Goal: Information Seeking & Learning: Learn about a topic

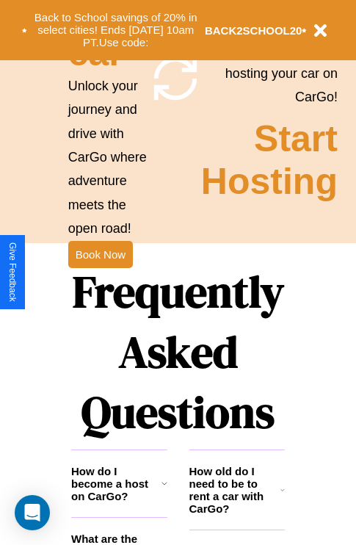
scroll to position [1781, 0]
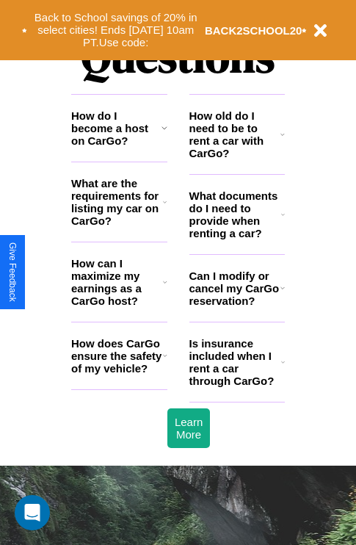
click at [165, 288] on icon at bounding box center [165, 282] width 4 height 12
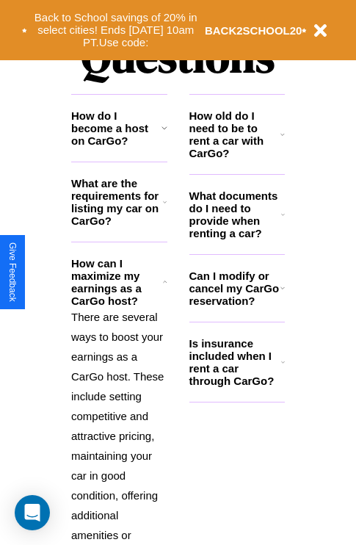
click at [237, 386] on h3 "Is insurance included when I rent a car through CarGo?" at bounding box center [236, 362] width 92 height 50
click at [119, 411] on p "There are several ways to boost your earnings as a CarGo host. These include se…" at bounding box center [119, 485] width 96 height 357
click at [165, 282] on polyline at bounding box center [165, 281] width 4 height 1
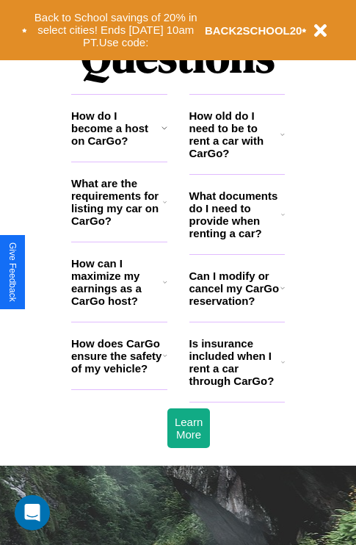
click at [119, 147] on h3 "How do I become a host on CarGo?" at bounding box center [116, 127] width 90 height 37
click at [119, 306] on h3 "How can I maximize my earnings as a CarGo host?" at bounding box center [117, 282] width 92 height 50
